Goal: Find specific page/section: Find specific page/section

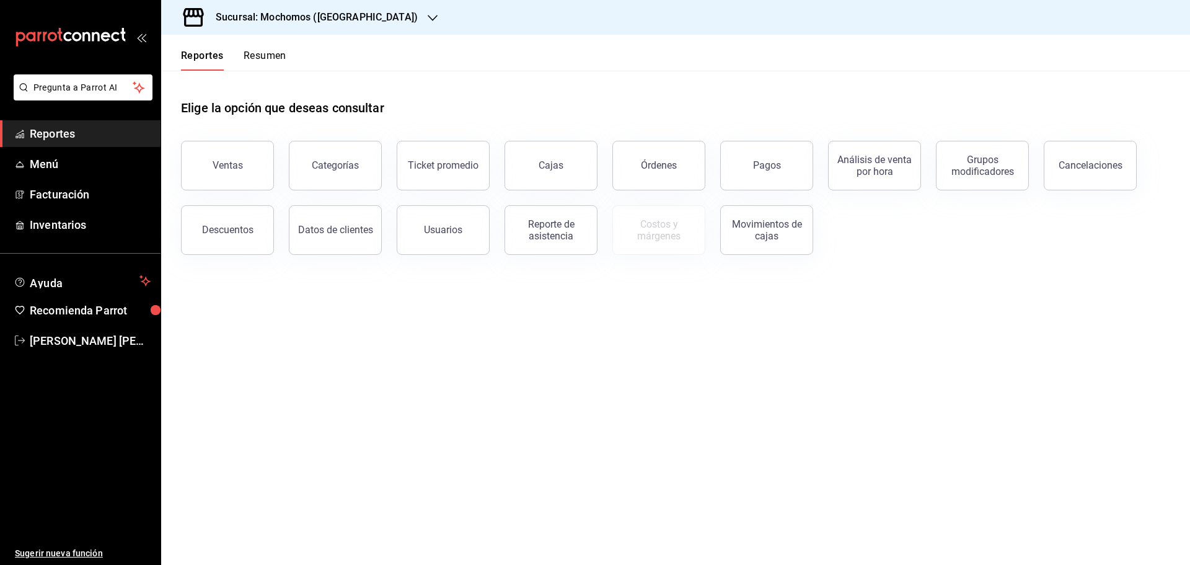
click at [428, 15] on icon "button" at bounding box center [433, 18] width 10 height 10
click at [203, 48] on span "Ryoshi (Cancun)" at bounding box center [231, 53] width 120 height 13
click at [778, 167] on div "Pagos" at bounding box center [767, 165] width 28 height 12
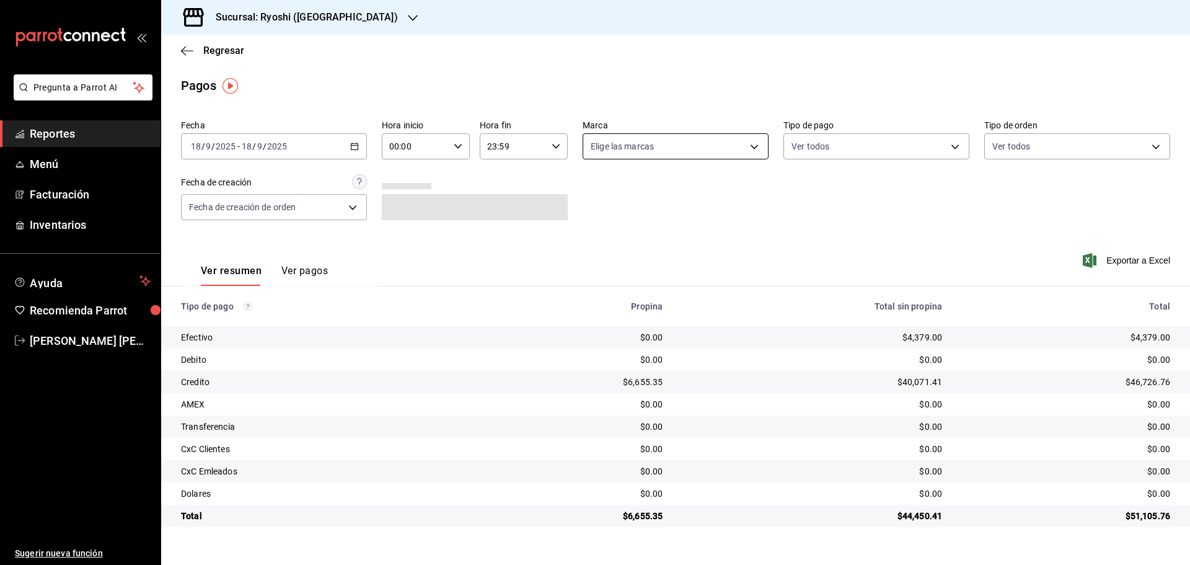
click at [755, 144] on body "Pregunta a Parrot AI Reportes Menú Facturación Inventarios Ayuda Recomienda Par…" at bounding box center [595, 282] width 1190 height 565
click at [598, 263] on input "checkbox" at bounding box center [596, 263] width 11 height 11
checkbox input "true"
type input "e80bf875-3c9c-4ad9-8c6a-14c8262011fc"
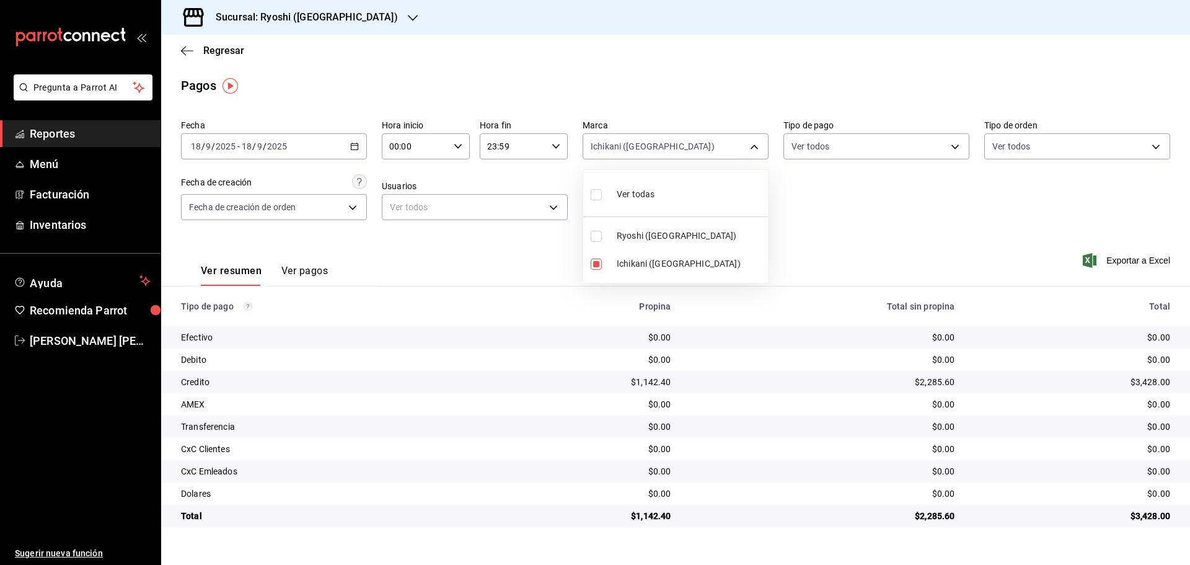
click at [182, 45] on div at bounding box center [595, 282] width 1190 height 565
click at [182, 45] on icon "button" at bounding box center [187, 50] width 12 height 11
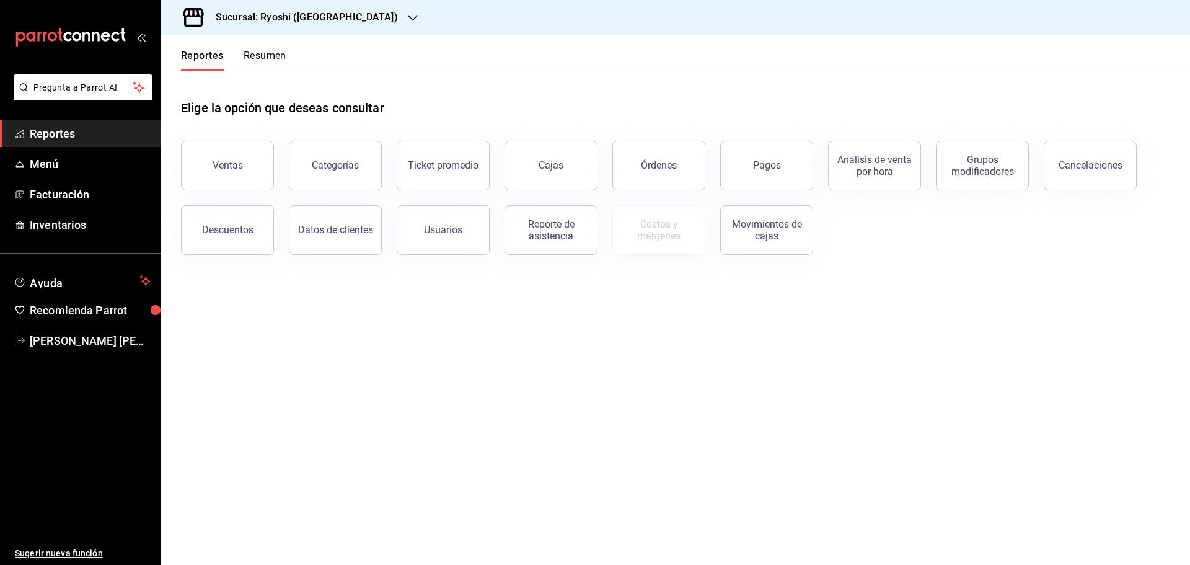
click at [343, 14] on div "Sucursal: Ryoshi (Cancun)" at bounding box center [297, 17] width 252 height 35
click at [202, 78] on span "Mochomos (Cancun)" at bounding box center [240, 81] width 138 height 13
click at [775, 170] on div "Pagos" at bounding box center [767, 165] width 28 height 12
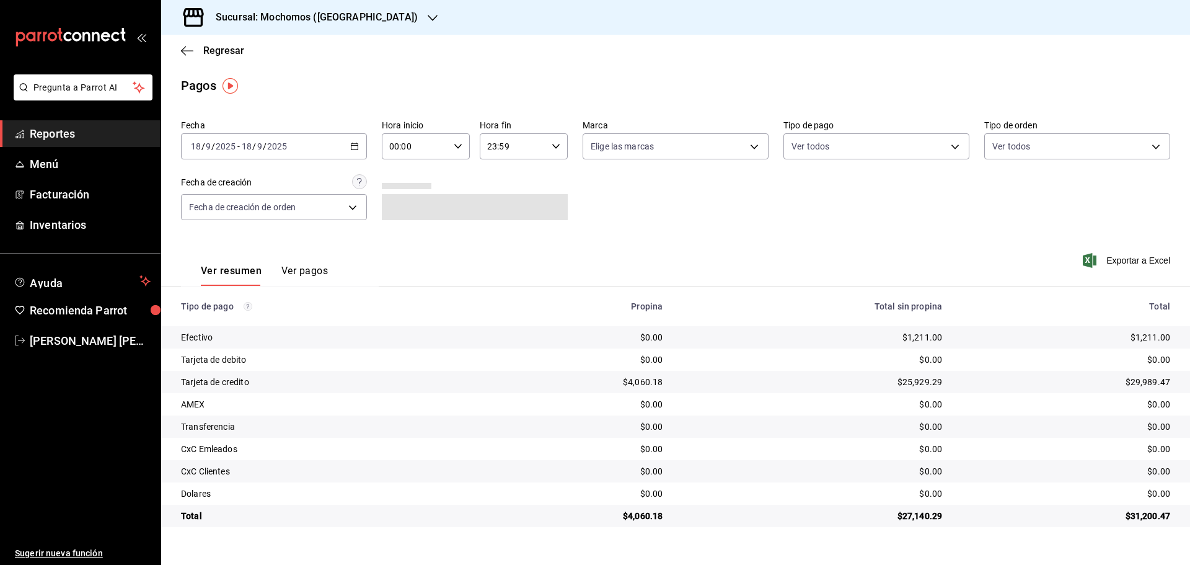
click at [428, 17] on icon "button" at bounding box center [433, 18] width 10 height 10
click at [213, 51] on span "Ryoshi (Cancun)" at bounding box center [231, 53] width 120 height 13
click at [408, 15] on icon "button" at bounding box center [413, 18] width 10 height 10
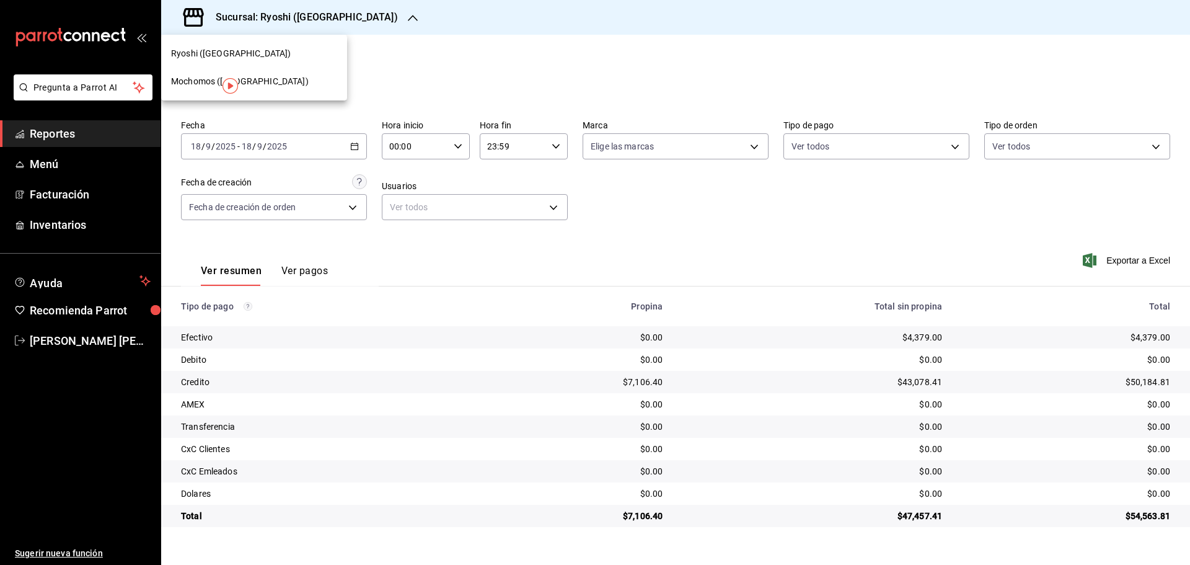
click at [194, 81] on span "Mochomos (Cancun)" at bounding box center [240, 81] width 138 height 13
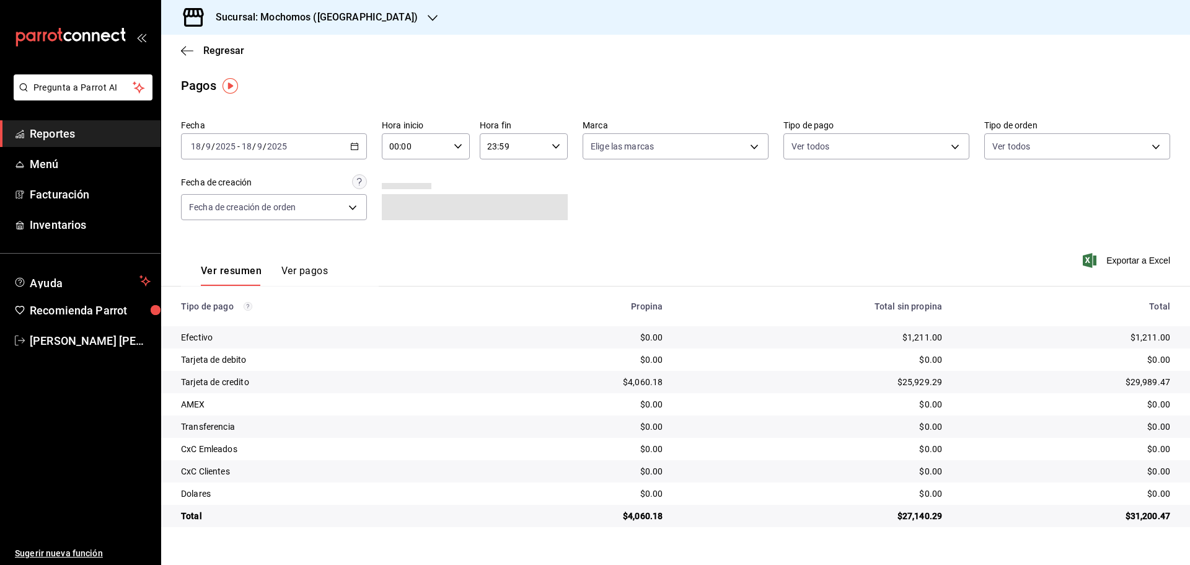
click at [182, 43] on div "Regresar" at bounding box center [675, 51] width 1029 height 32
click at [185, 48] on icon "button" at bounding box center [187, 50] width 12 height 11
